Goal: Task Accomplishment & Management: Manage account settings

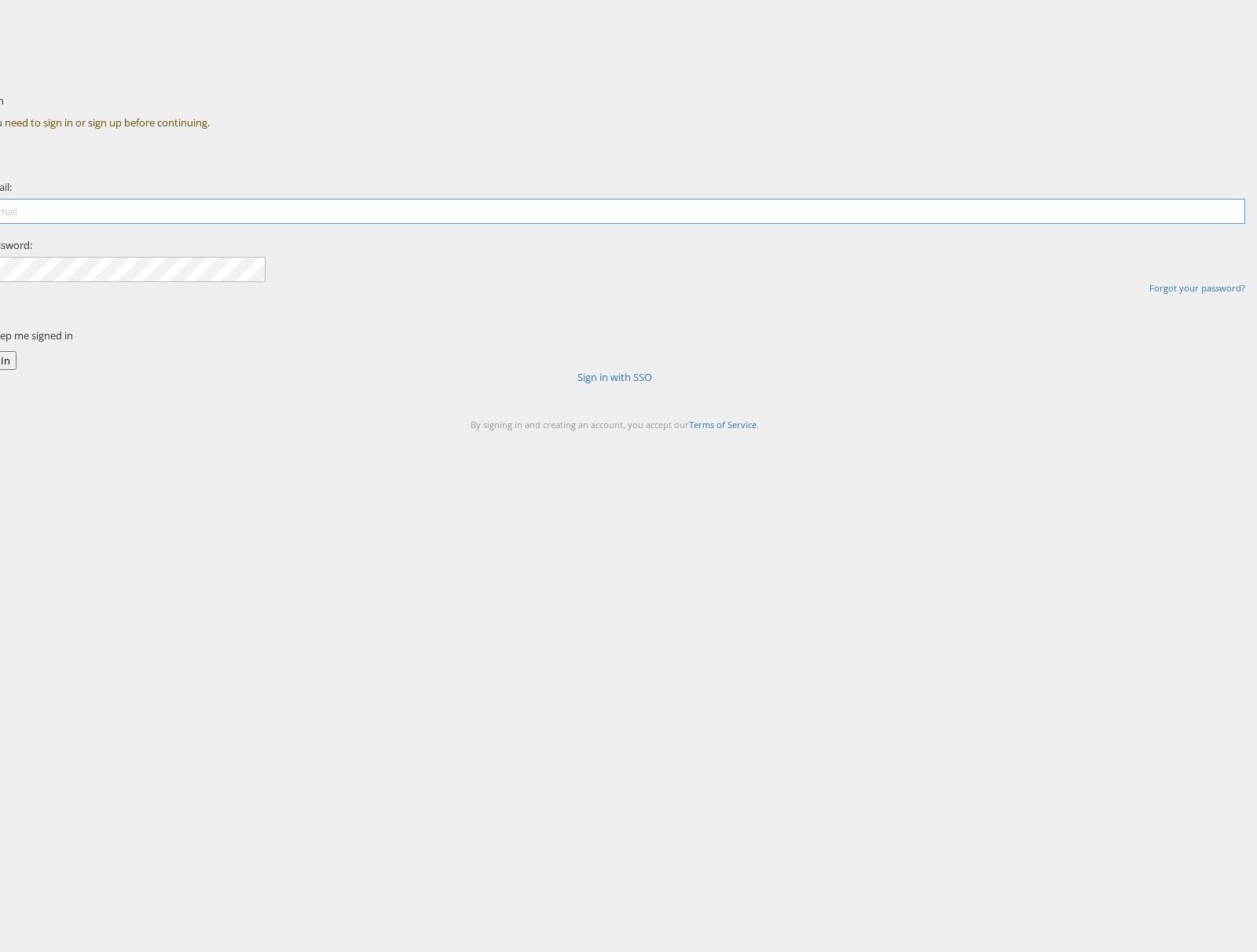
click at [540, 223] on input "email" at bounding box center [614, 211] width 1261 height 25
type input "paul.tobin@kargo.com"
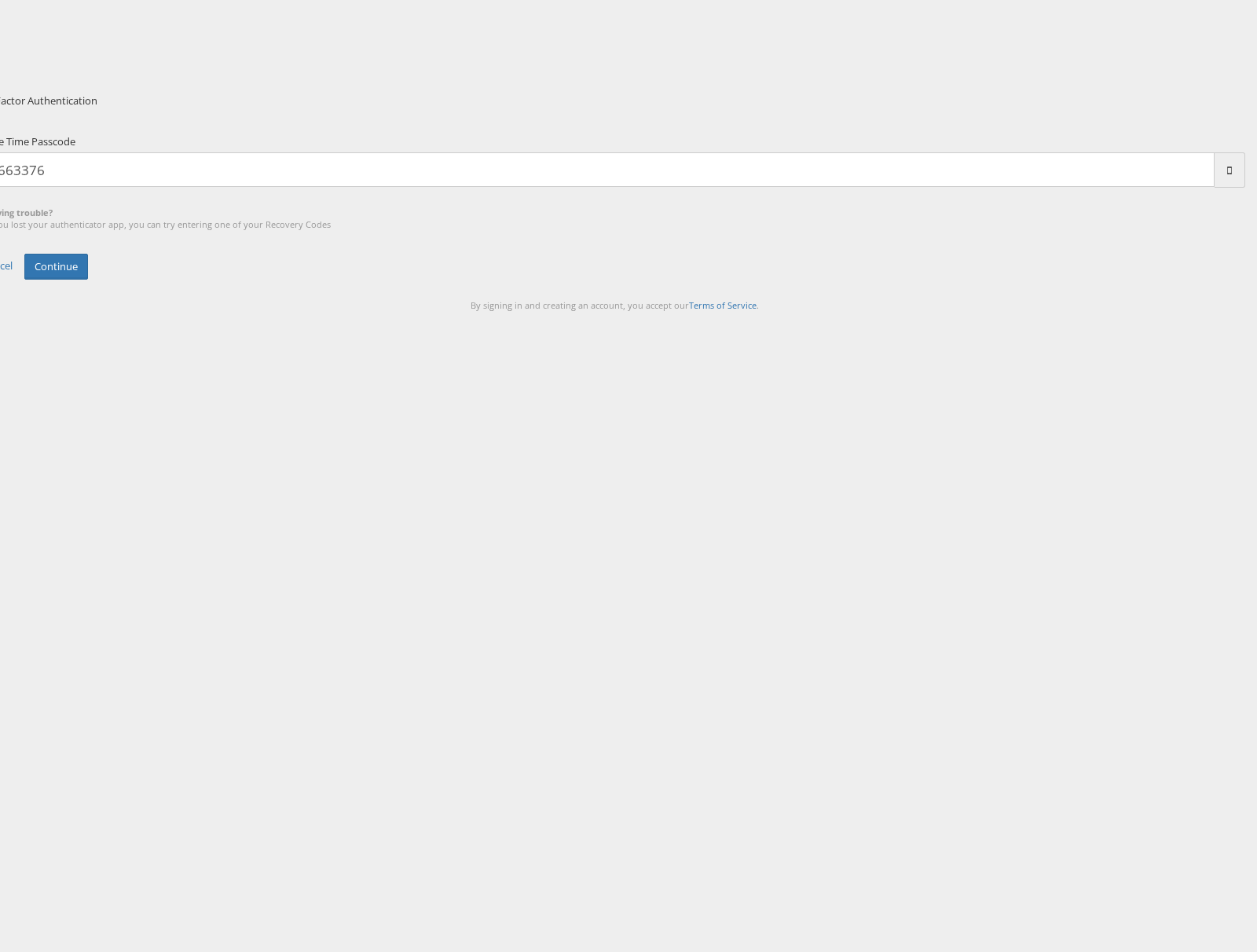
type input "663376"
click at [24, 254] on button "Continue" at bounding box center [55, 266] width 63 height 26
